Goal: Check status: Check status

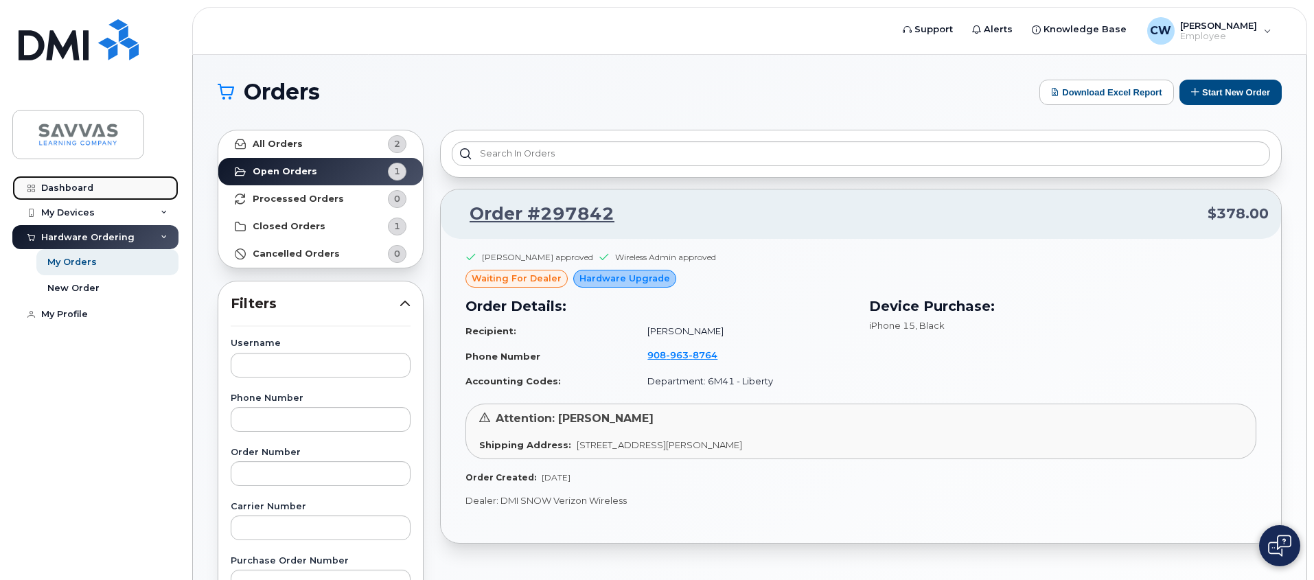
click at [85, 189] on div "Dashboard" at bounding box center [67, 188] width 52 height 11
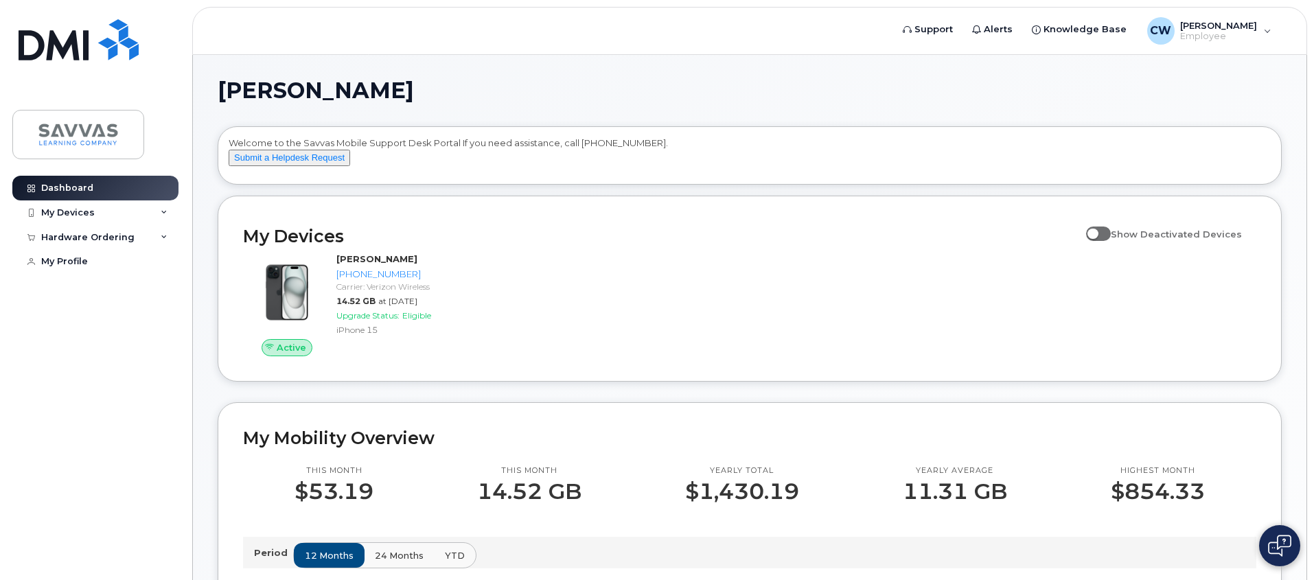
scroll to position [3, 0]
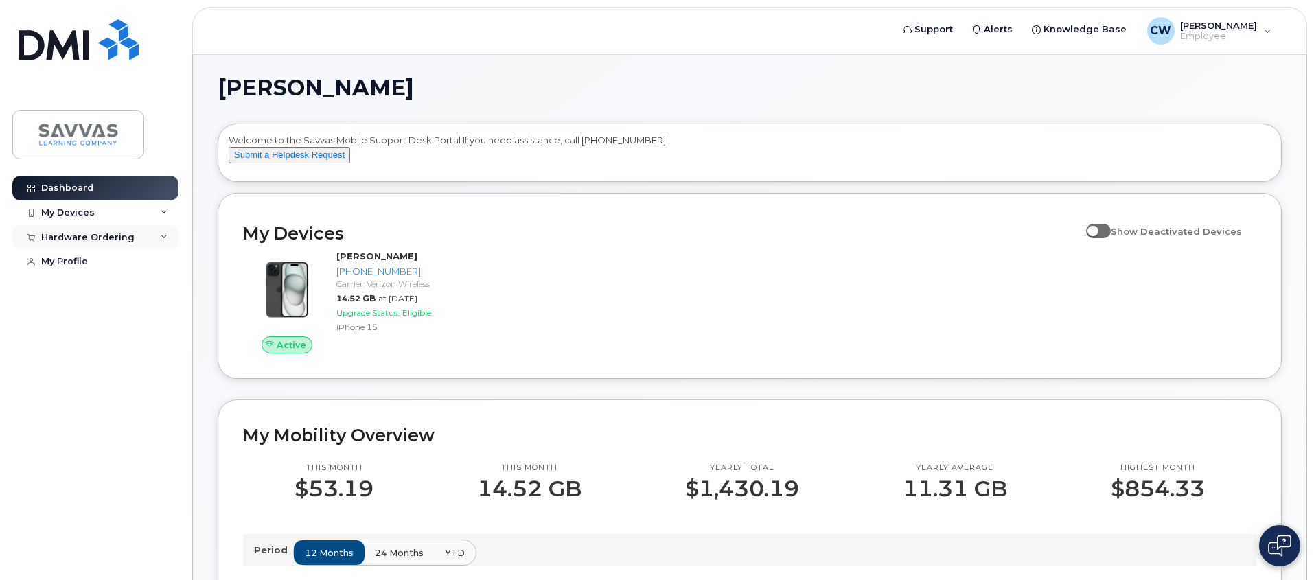
click at [161, 242] on div "Hardware Ordering" at bounding box center [95, 237] width 166 height 25
click at [119, 272] on link "My Orders" at bounding box center [107, 262] width 142 height 26
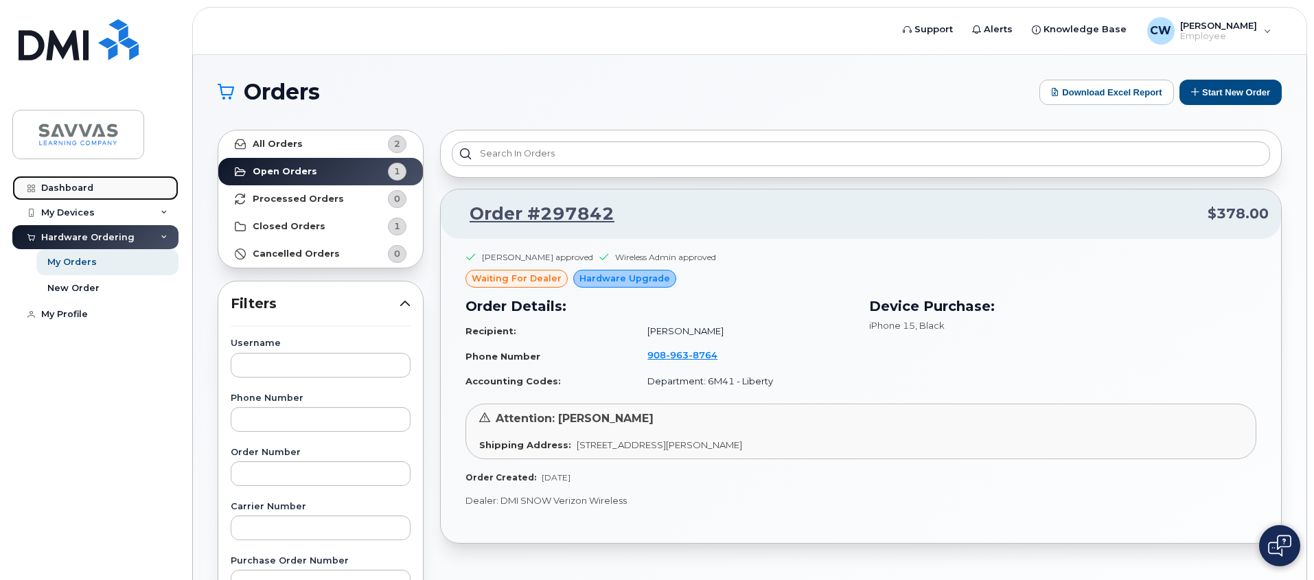
click at [113, 185] on link "Dashboard" at bounding box center [95, 188] width 166 height 25
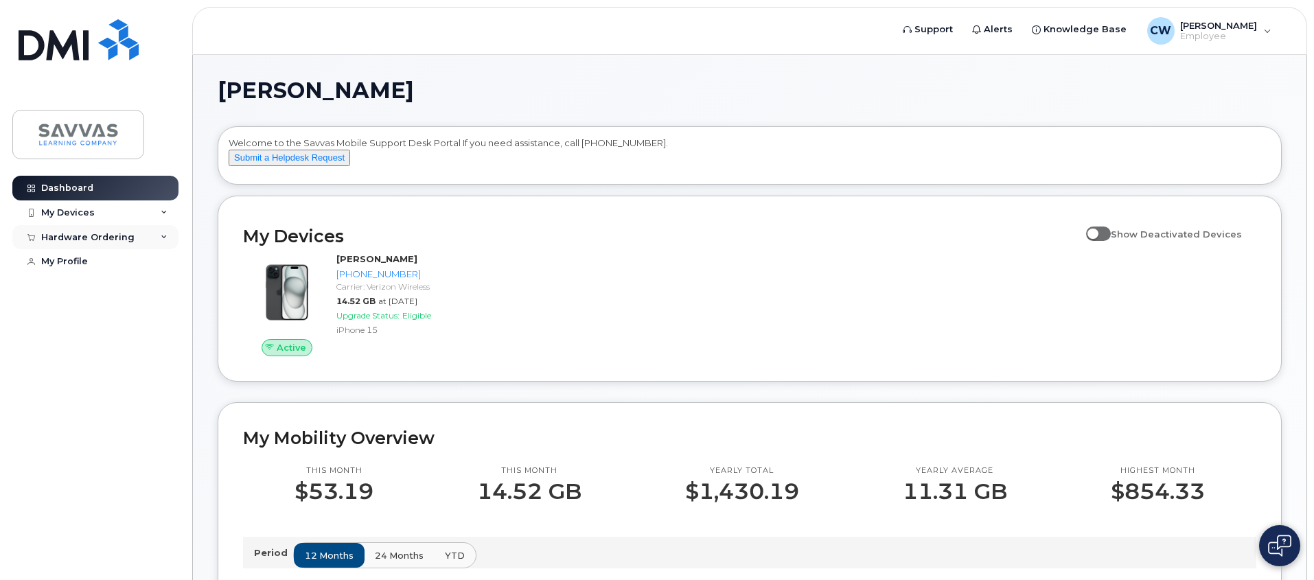
click at [118, 240] on div "Hardware Ordering" at bounding box center [87, 237] width 93 height 11
click at [116, 264] on link "My Orders" at bounding box center [107, 262] width 142 height 26
